Goal: Check status: Check status

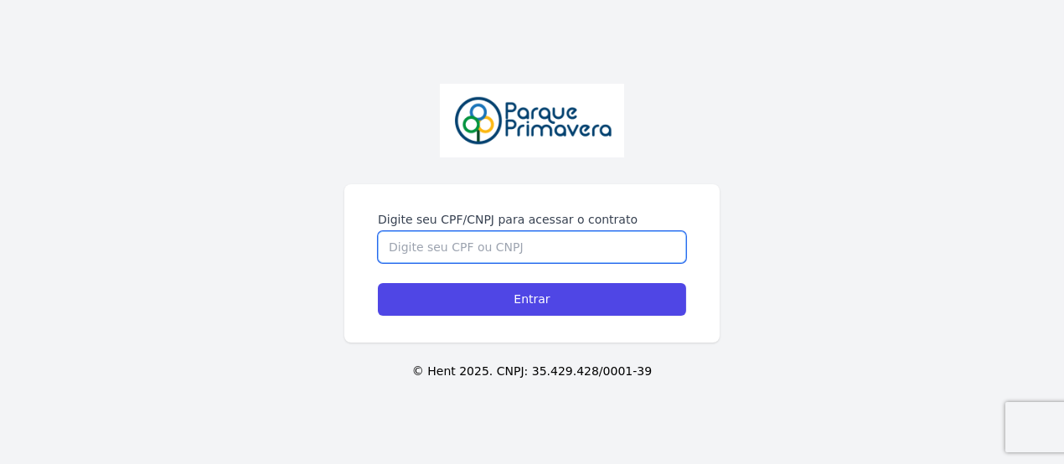
click at [436, 238] on input "Digite seu CPF/CNPJ para acessar o contrato" at bounding box center [532, 247] width 308 height 32
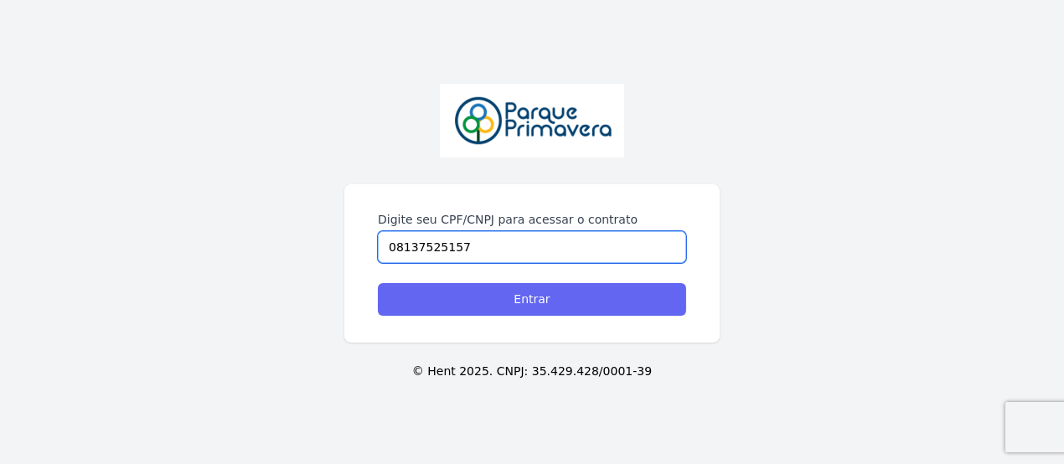
type input "08137525157"
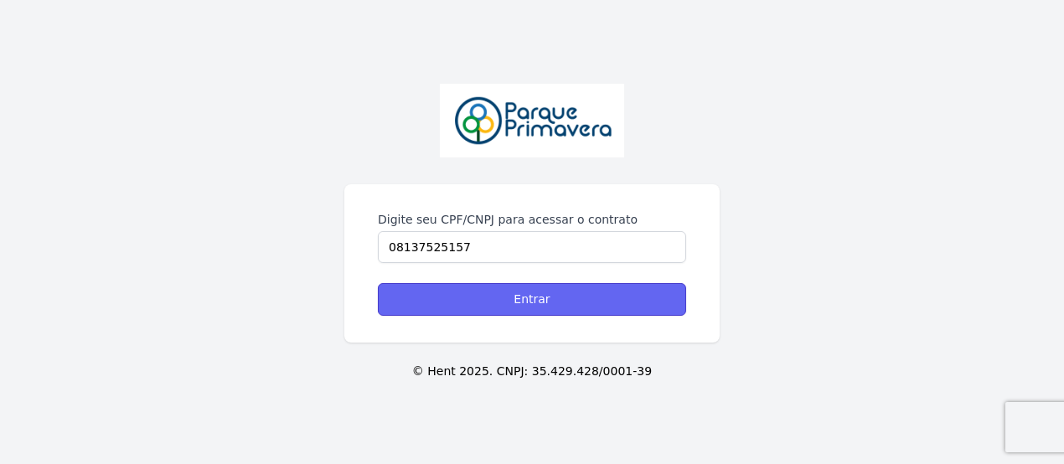
click at [542, 302] on input "Entrar" at bounding box center [532, 299] width 308 height 33
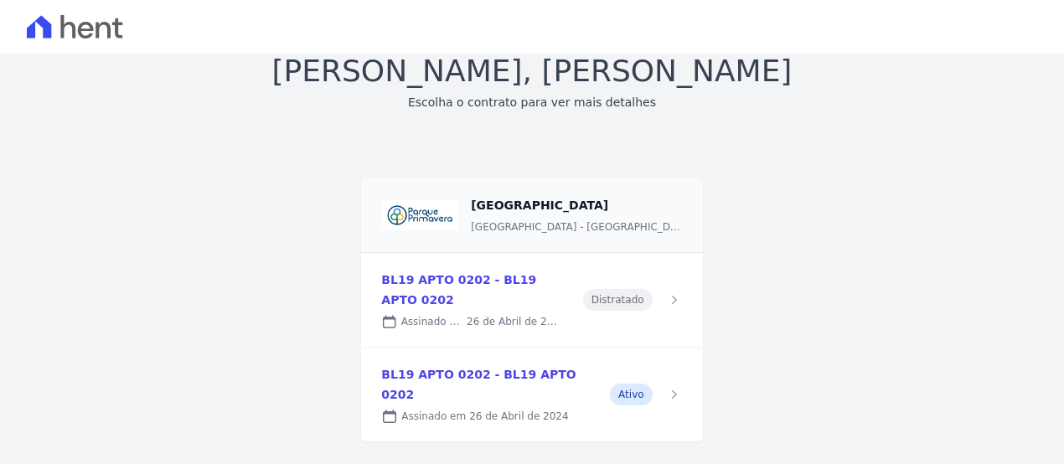
scroll to position [112, 0]
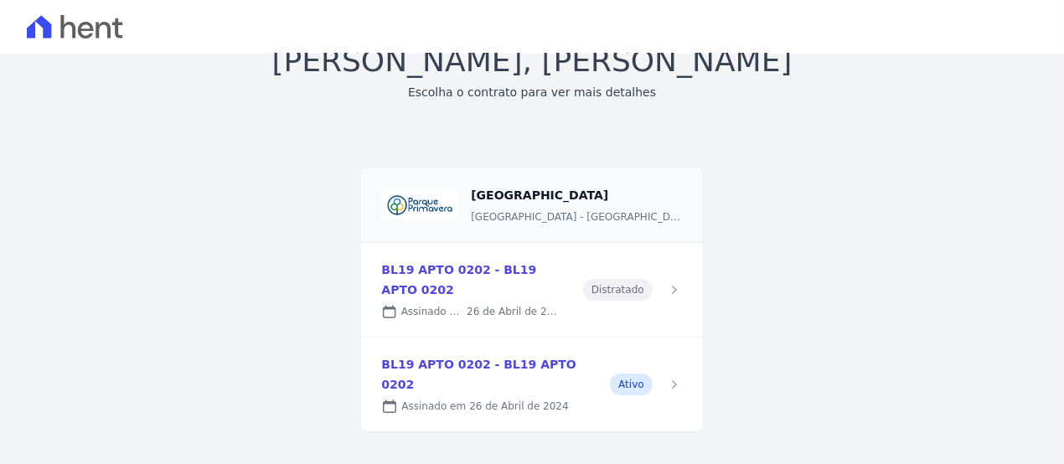
click at [578, 265] on link at bounding box center [531, 290] width 341 height 94
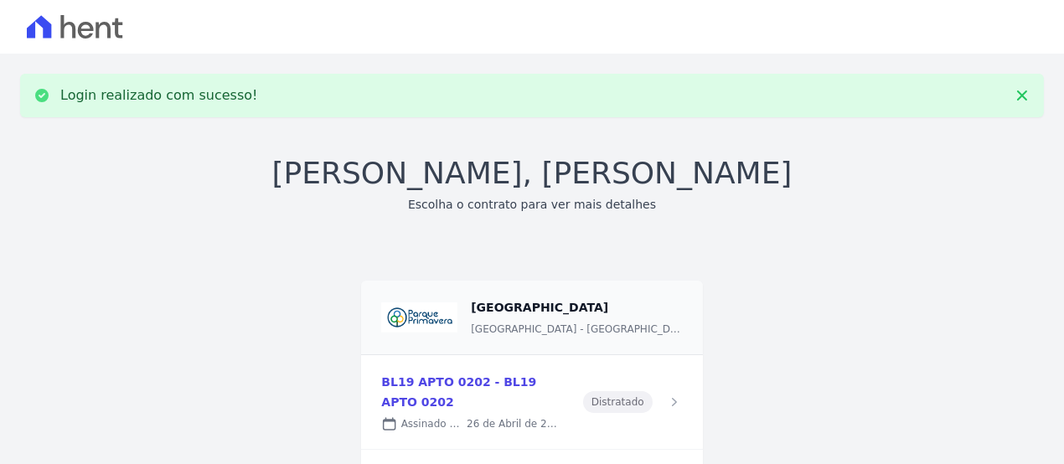
scroll to position [112, 0]
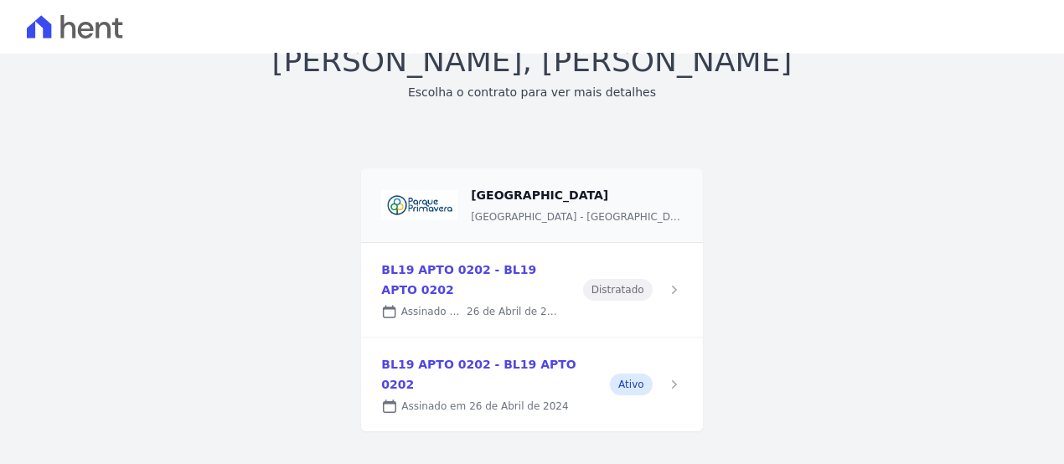
click at [478, 385] on link at bounding box center [531, 385] width 341 height 94
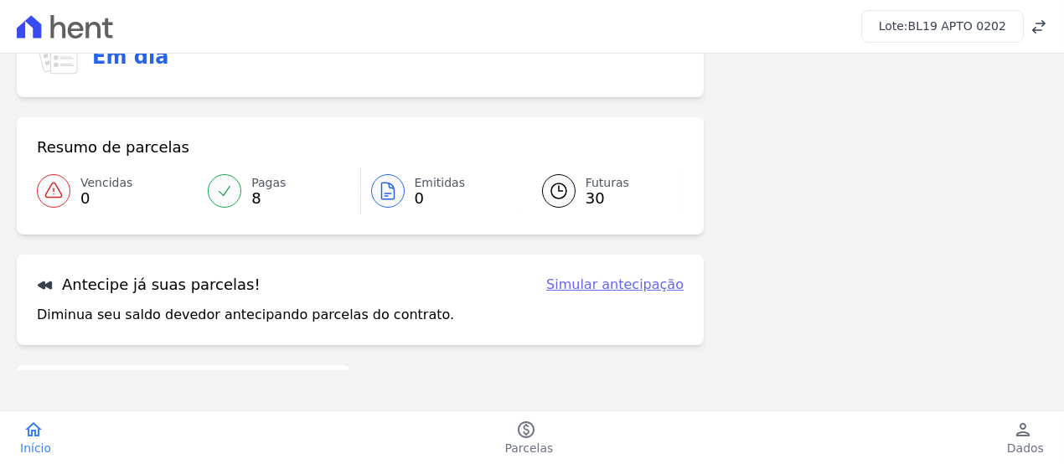
scroll to position [191, 0]
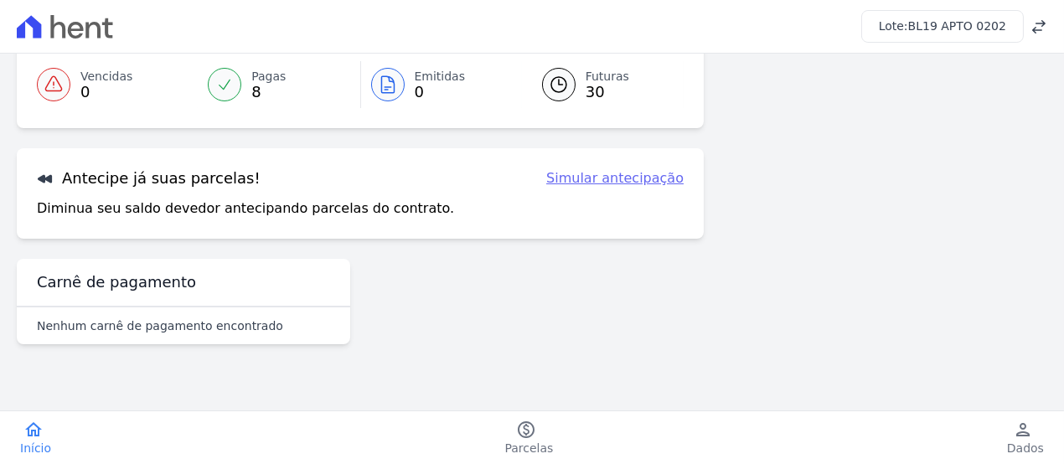
click at [225, 78] on icon at bounding box center [224, 84] width 17 height 17
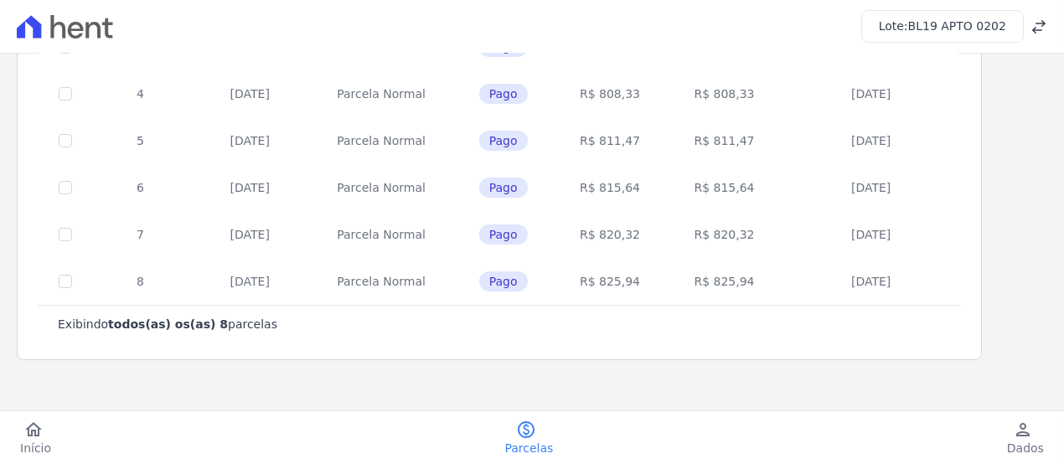
scroll to position [292, 0]
click at [30, 436] on icon "home" at bounding box center [33, 430] width 20 height 20
